Goal: Information Seeking & Learning: Learn about a topic

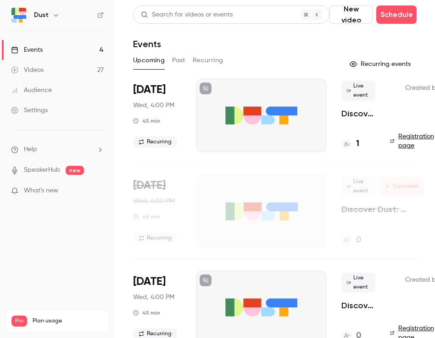
click at [50, 71] on link "Videos 27" at bounding box center [57, 70] width 115 height 20
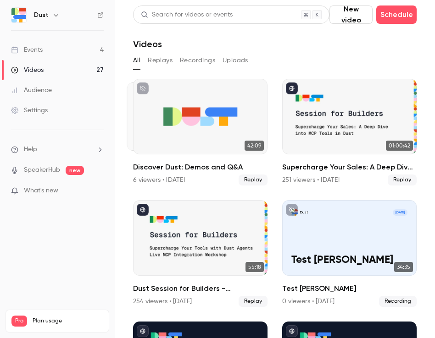
click at [49, 53] on link "Events 4" at bounding box center [57, 50] width 115 height 20
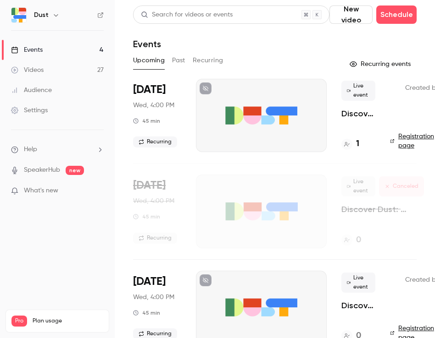
click at [183, 61] on button "Past" at bounding box center [178, 60] width 13 height 15
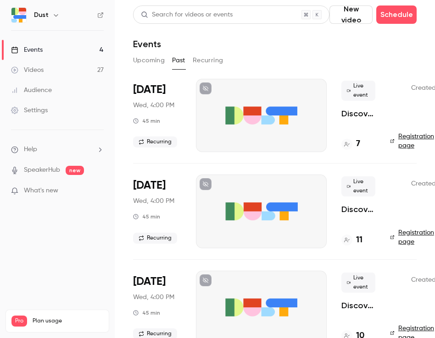
click at [359, 145] on h4 "7" at bounding box center [358, 144] width 4 height 12
